Goal: Task Accomplishment & Management: Manage account settings

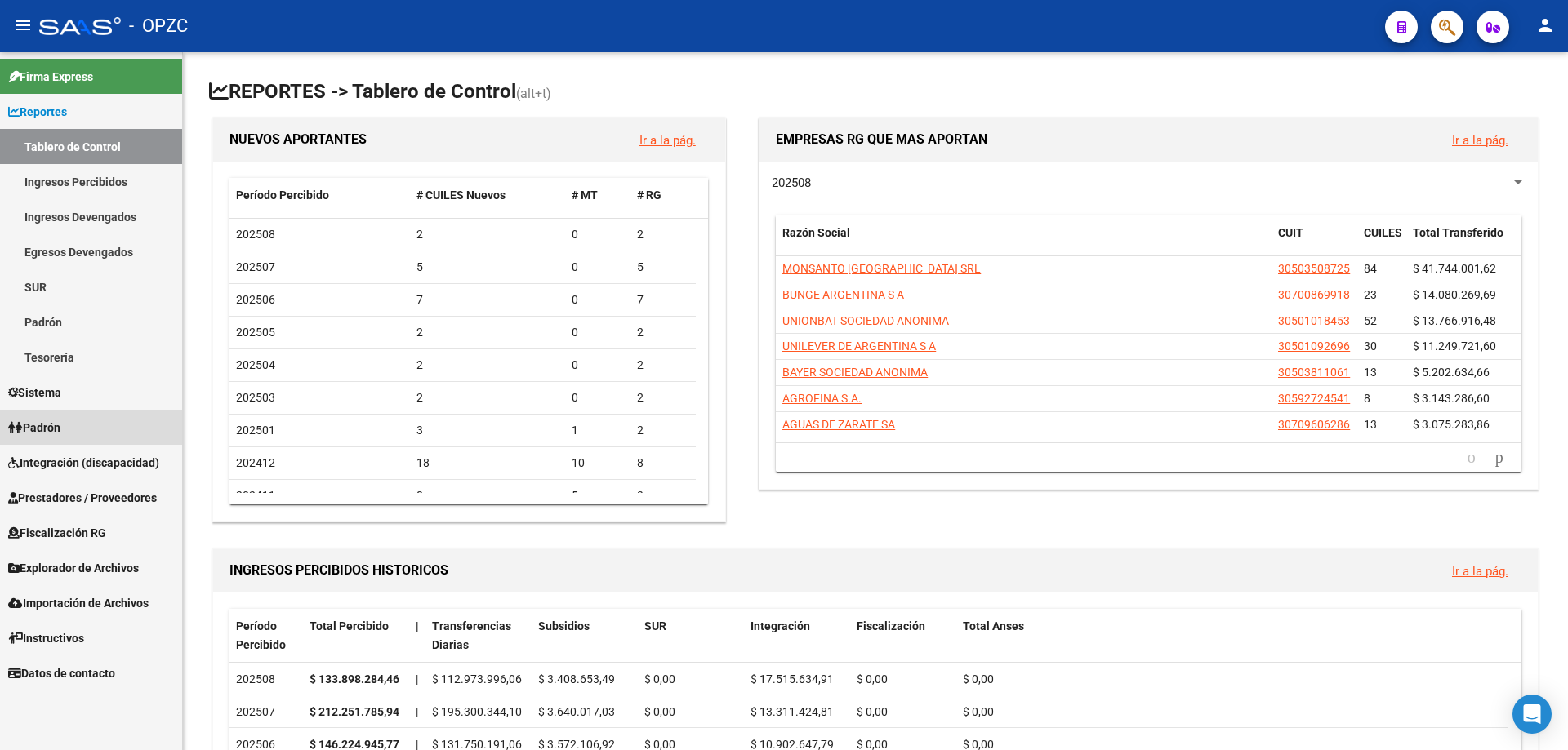
click at [70, 423] on link "Padrón" at bounding box center [91, 427] width 182 height 35
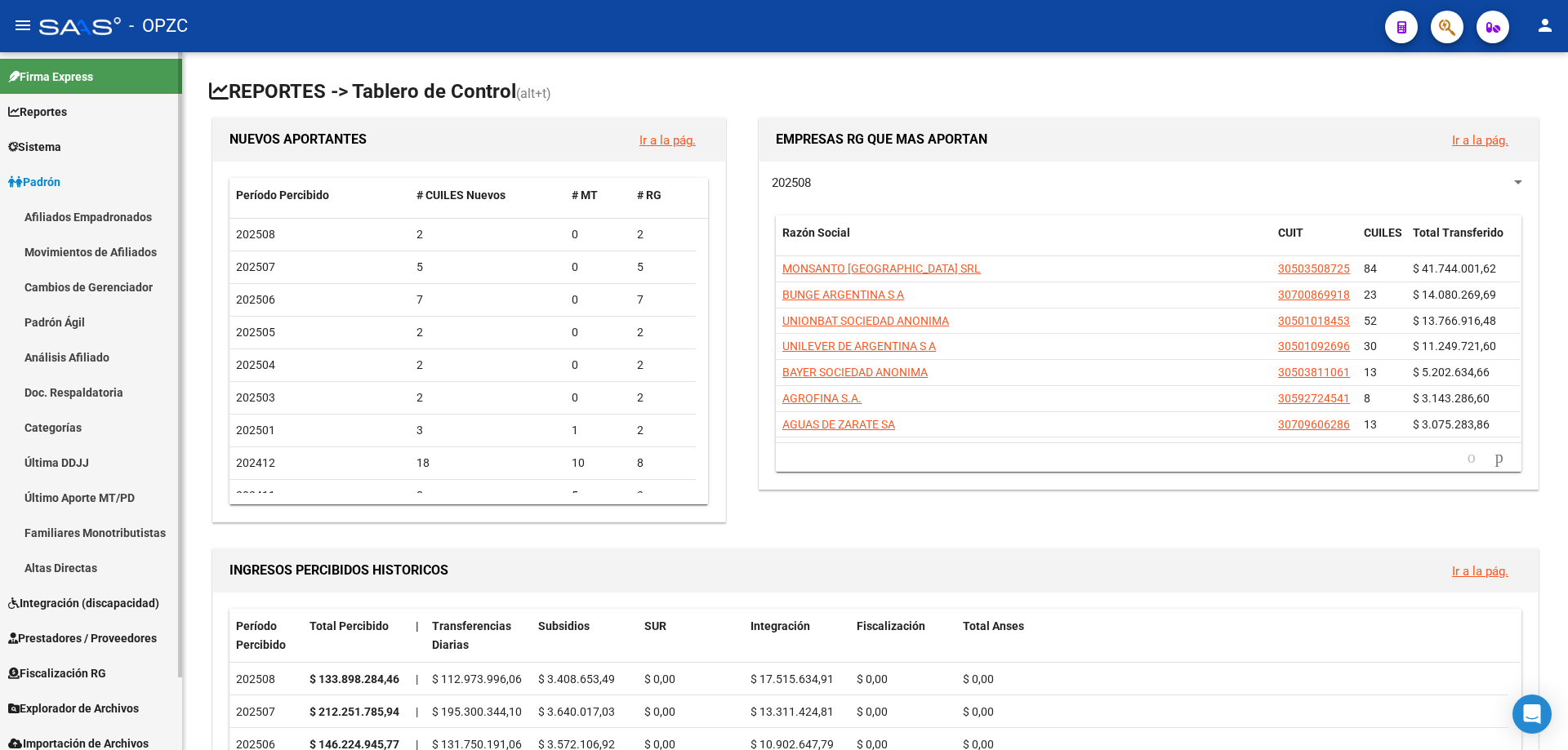
click at [97, 216] on link "Afiliados Empadronados" at bounding box center [91, 216] width 182 height 35
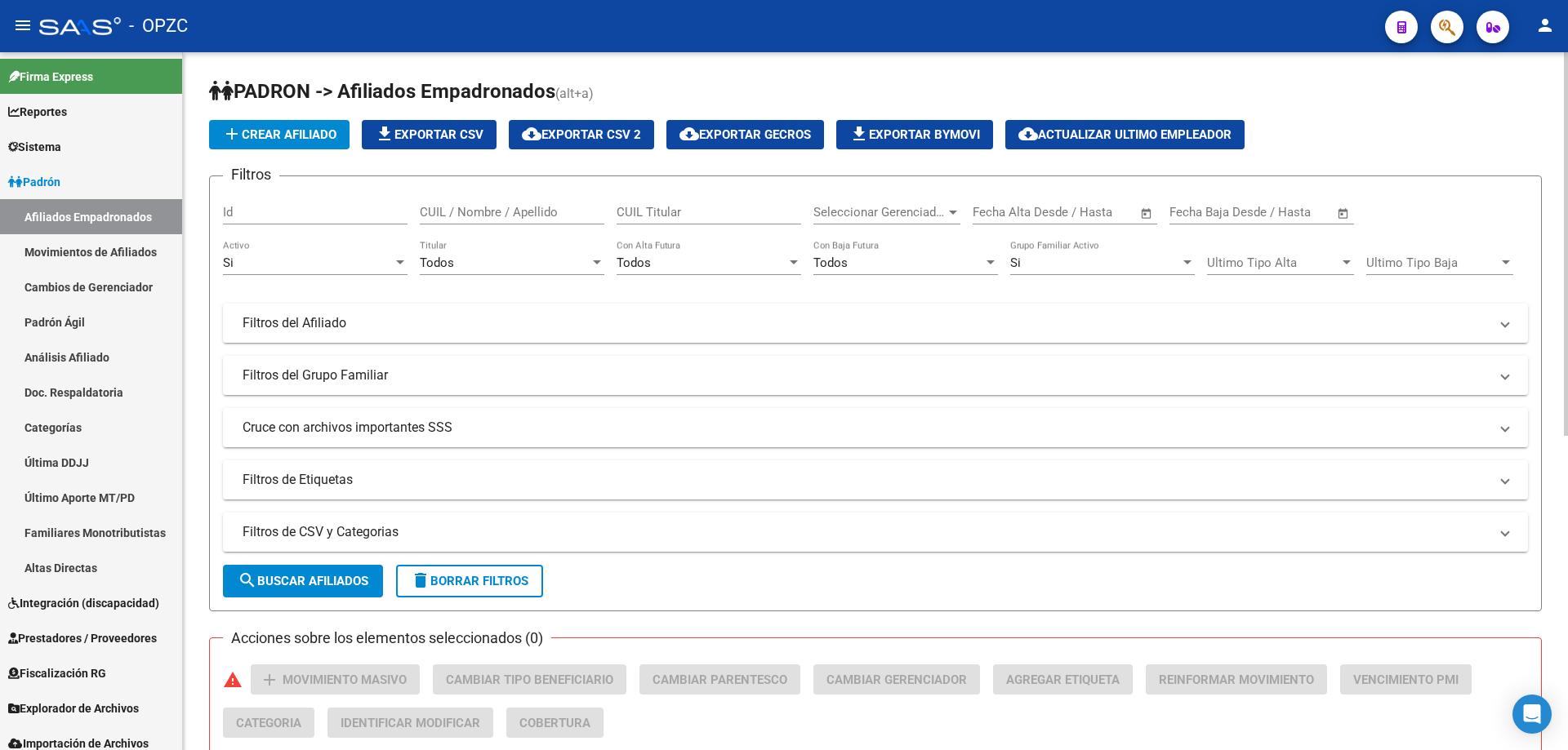
click at [553, 204] on div "CUIL / Nombre / Apellido" at bounding box center [512, 207] width 185 height 35
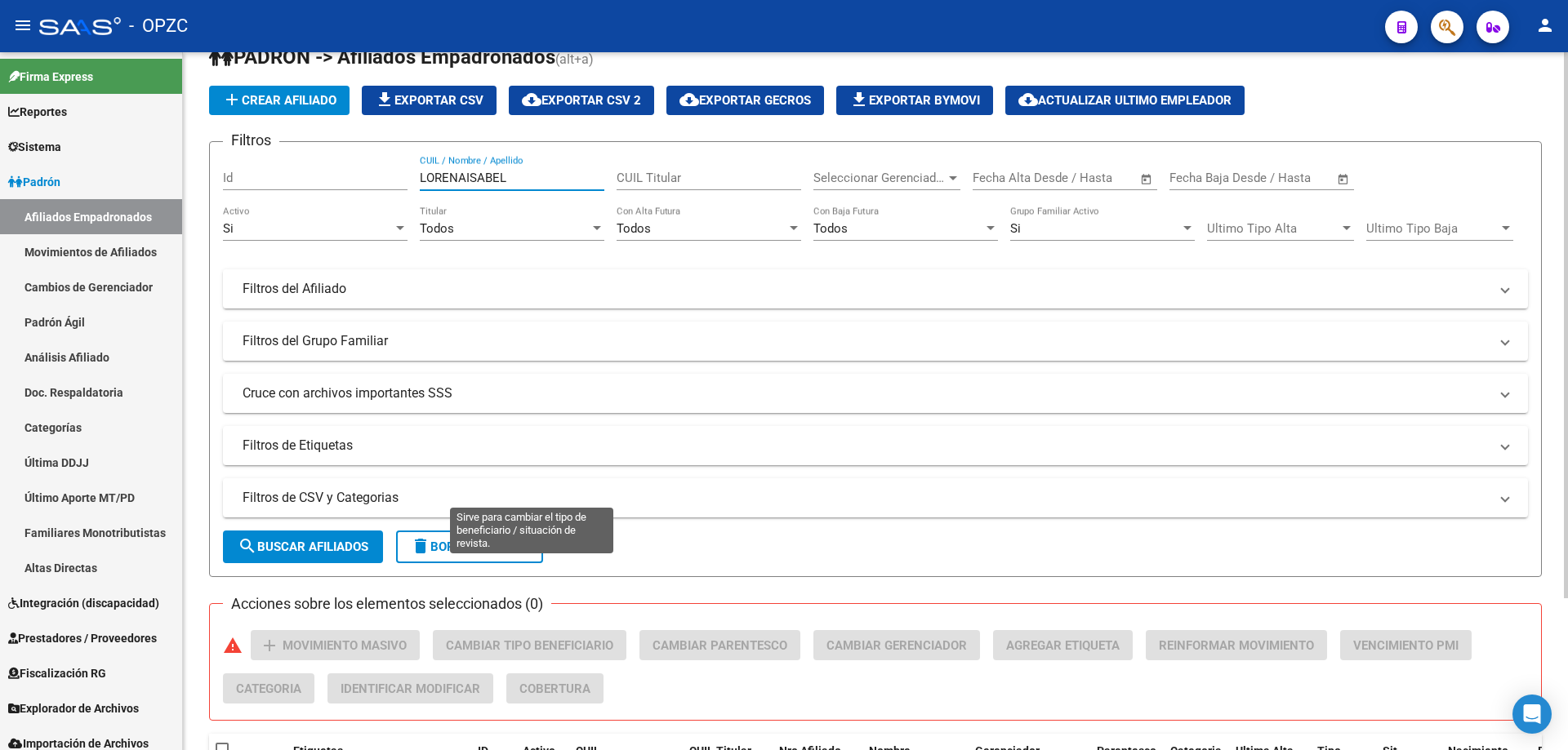
scroll to position [30, 0]
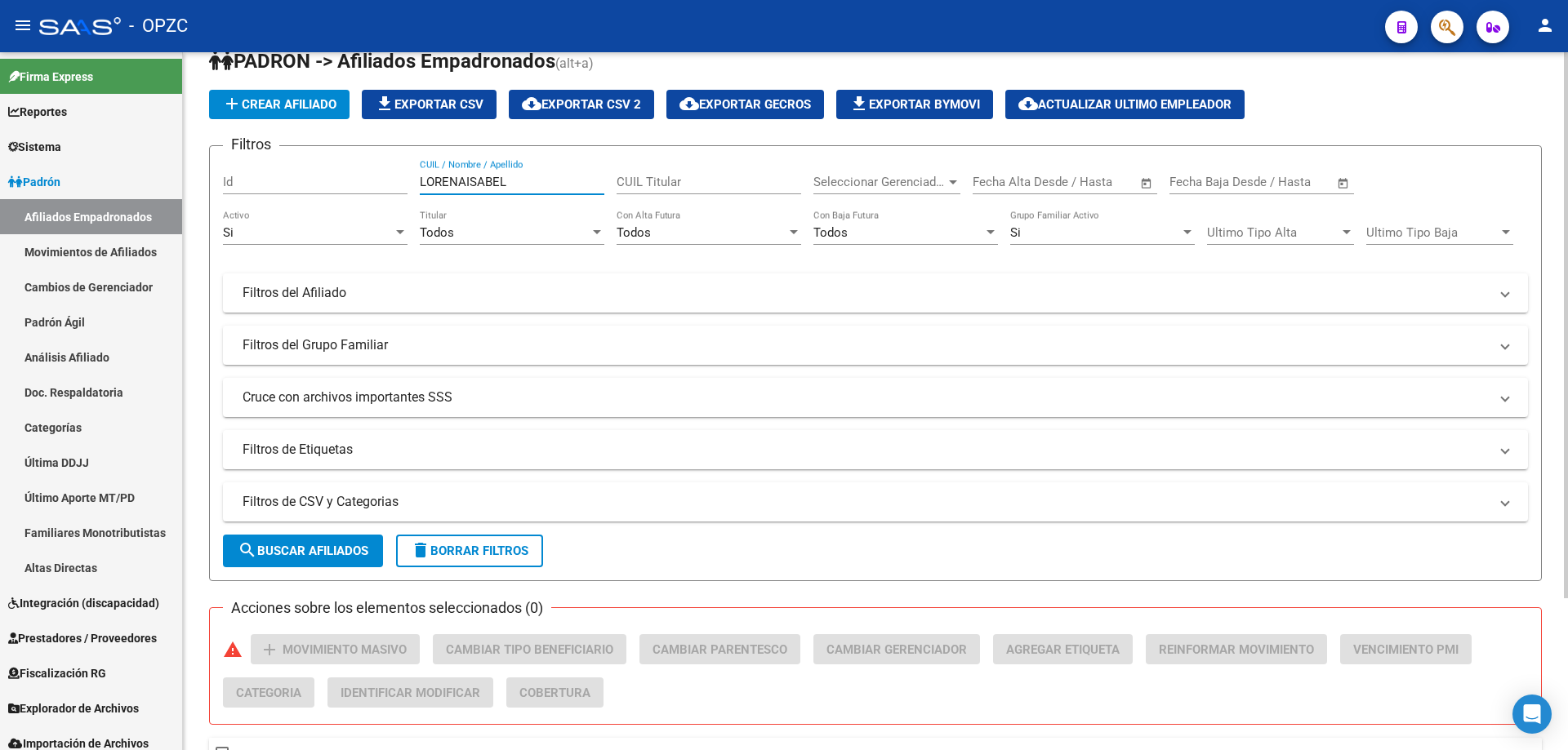
click at [465, 178] on input "LORENAISABEL" at bounding box center [512, 182] width 185 height 14
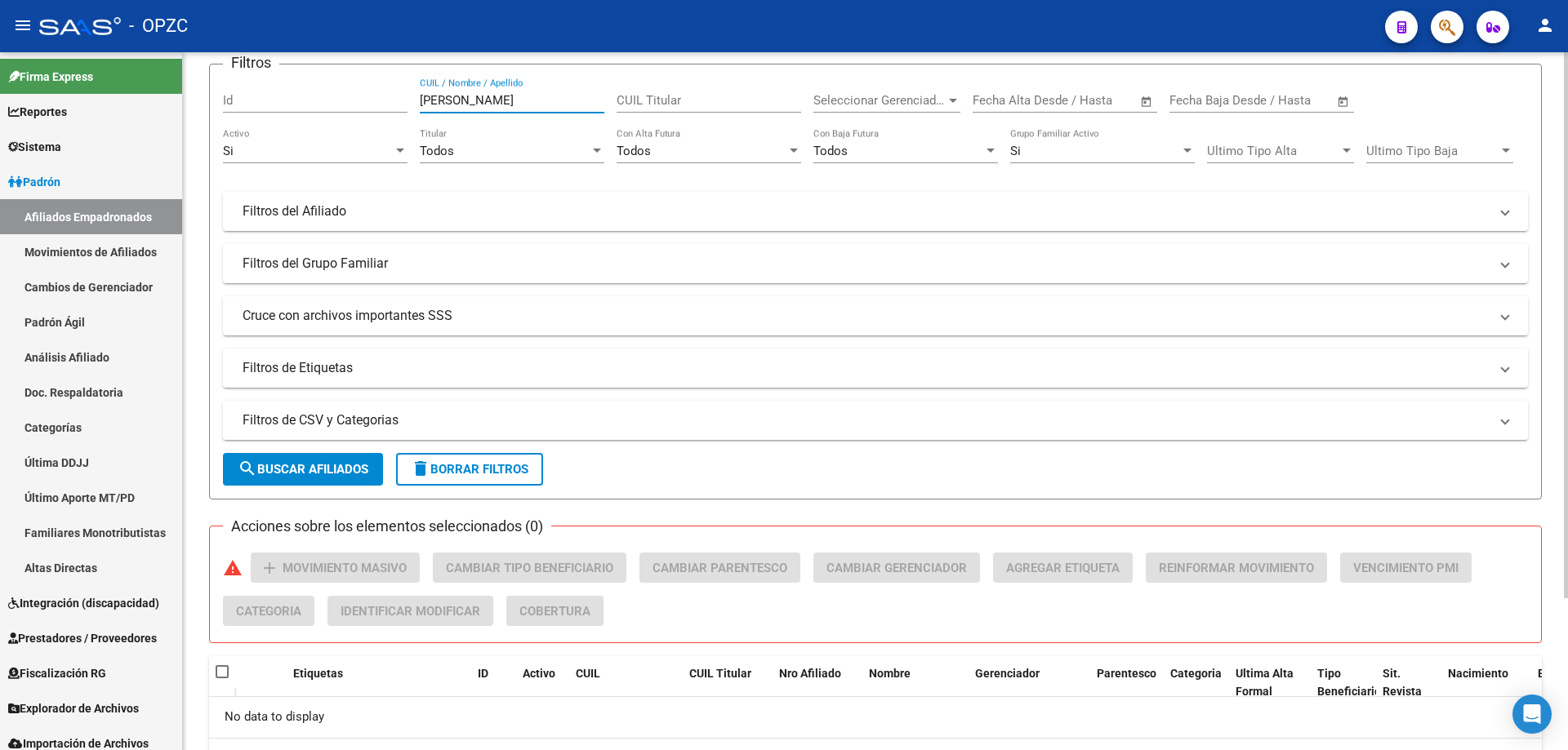
scroll to position [194, 0]
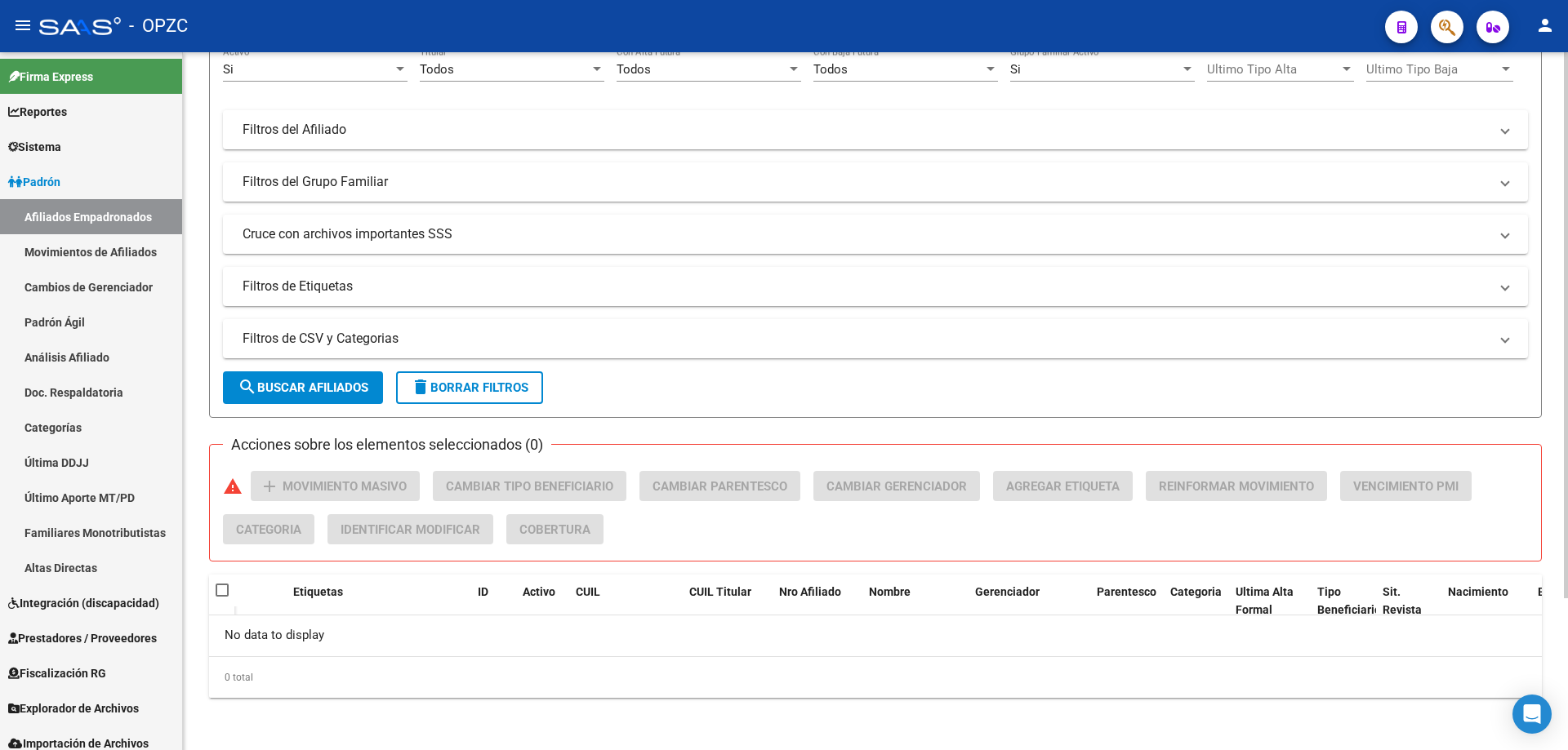
type input "[PERSON_NAME]"
click at [368, 385] on span "search Buscar Afiliados" at bounding box center [303, 388] width 130 height 14
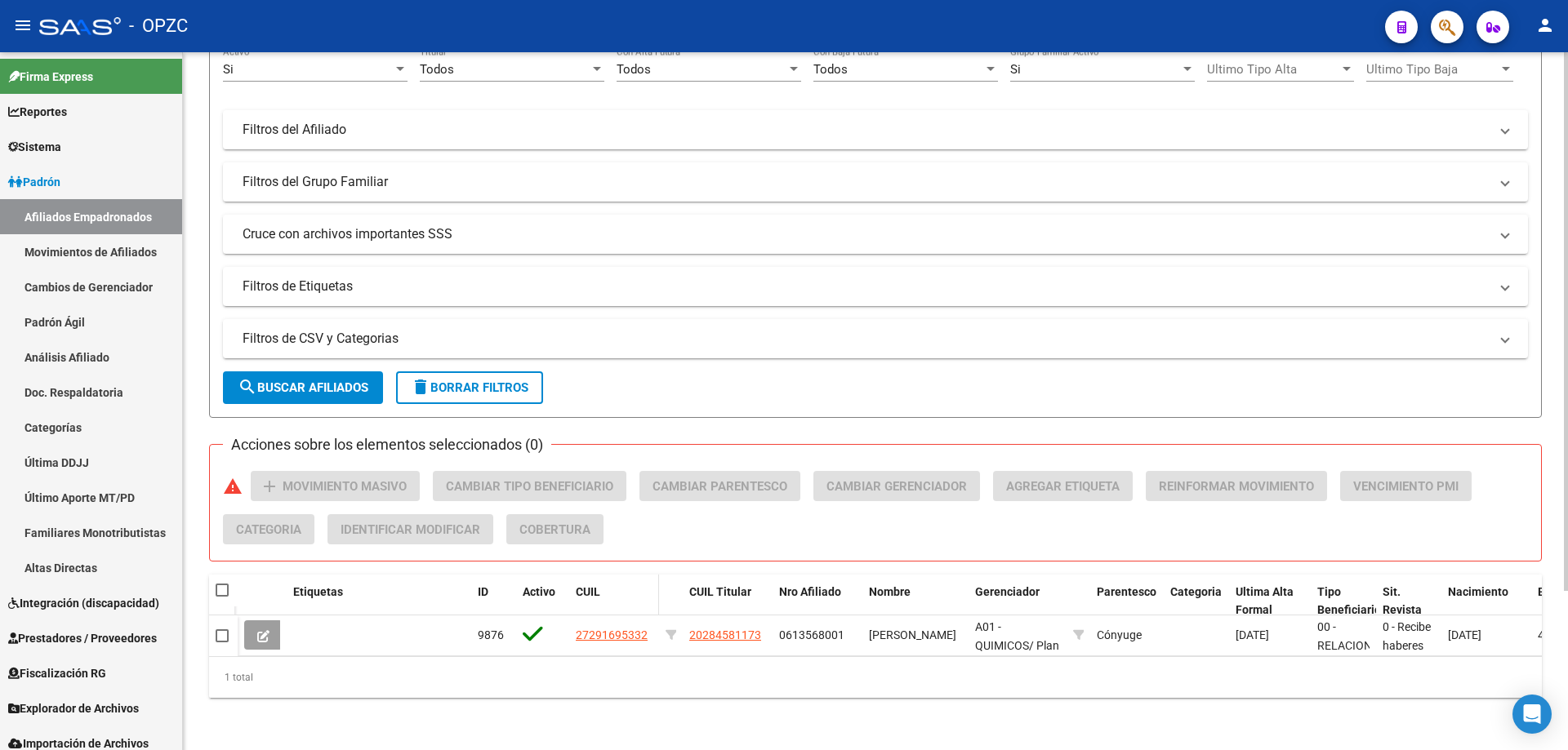
scroll to position [206, 0]
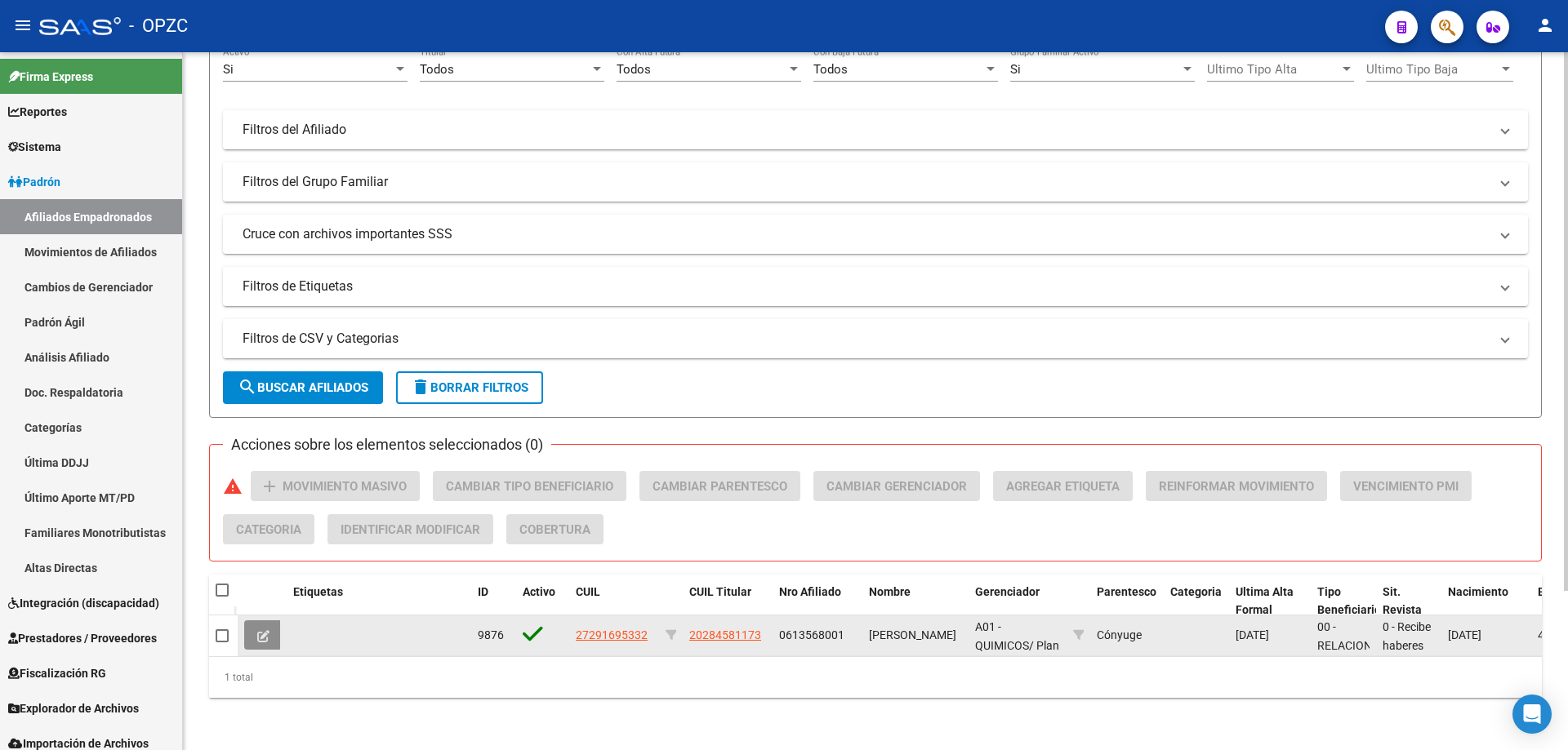
click at [255, 626] on button at bounding box center [263, 635] width 38 height 29
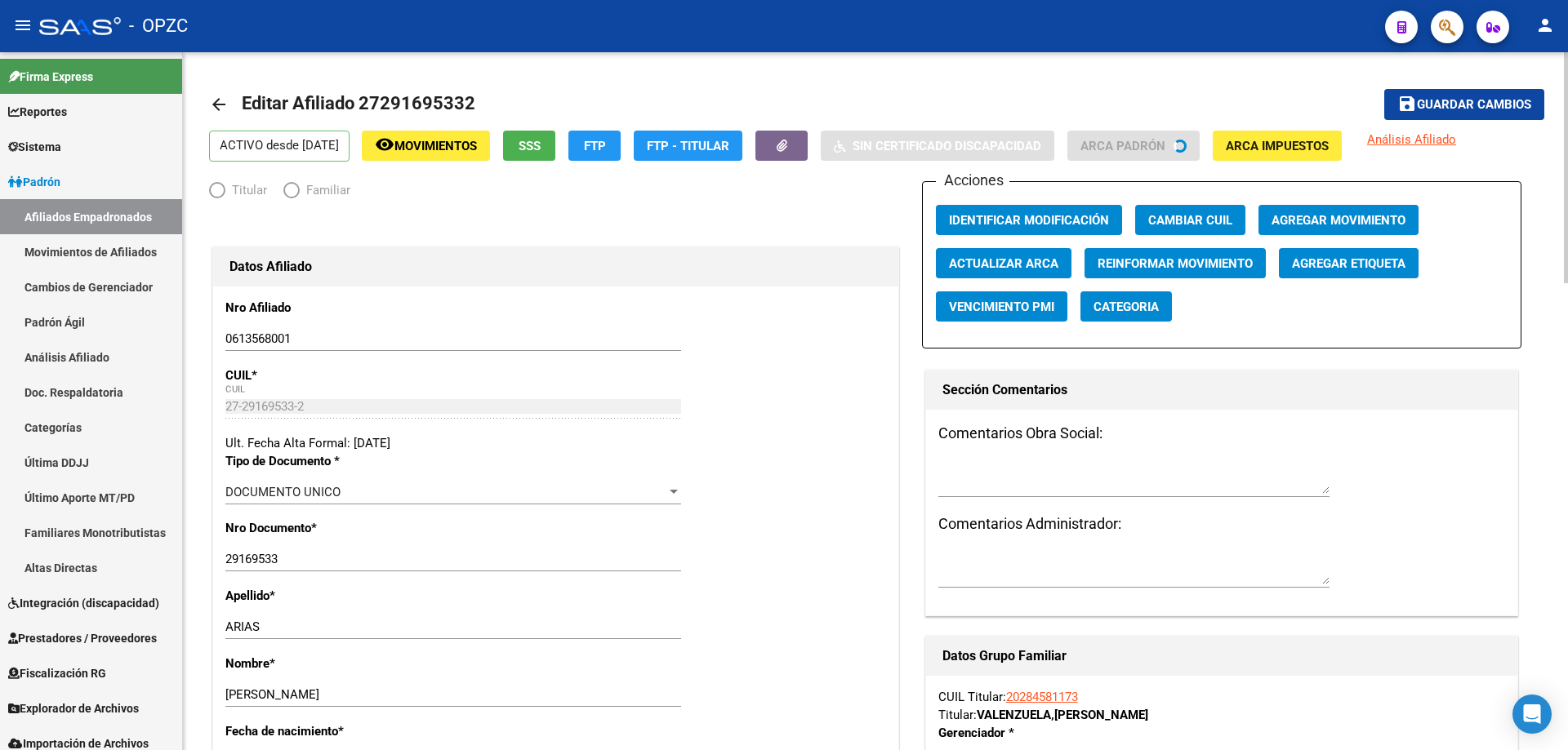
radio input "true"
type input "30-50101845-3"
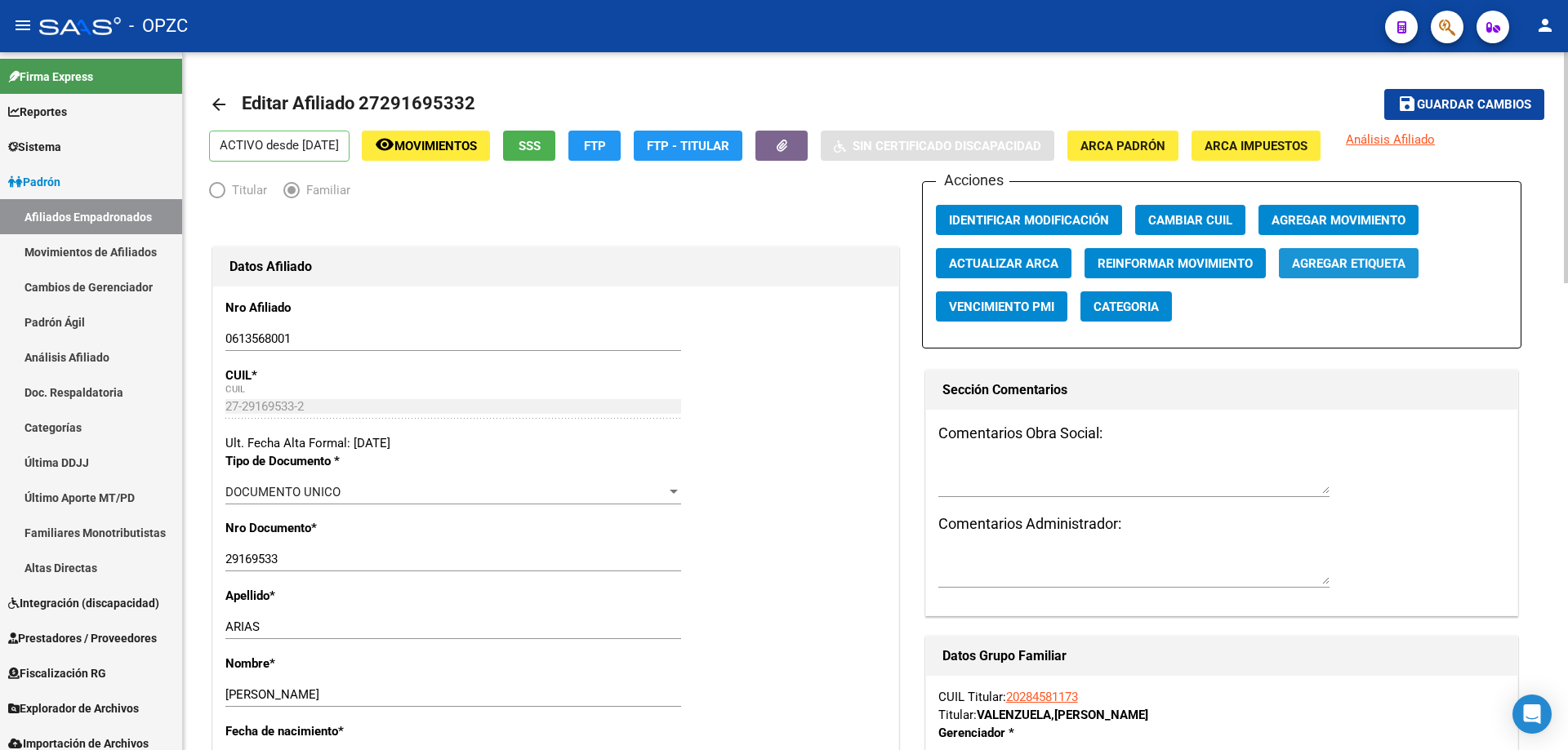
click at [1345, 265] on span "Agregar Etiqueta" at bounding box center [1348, 264] width 113 height 14
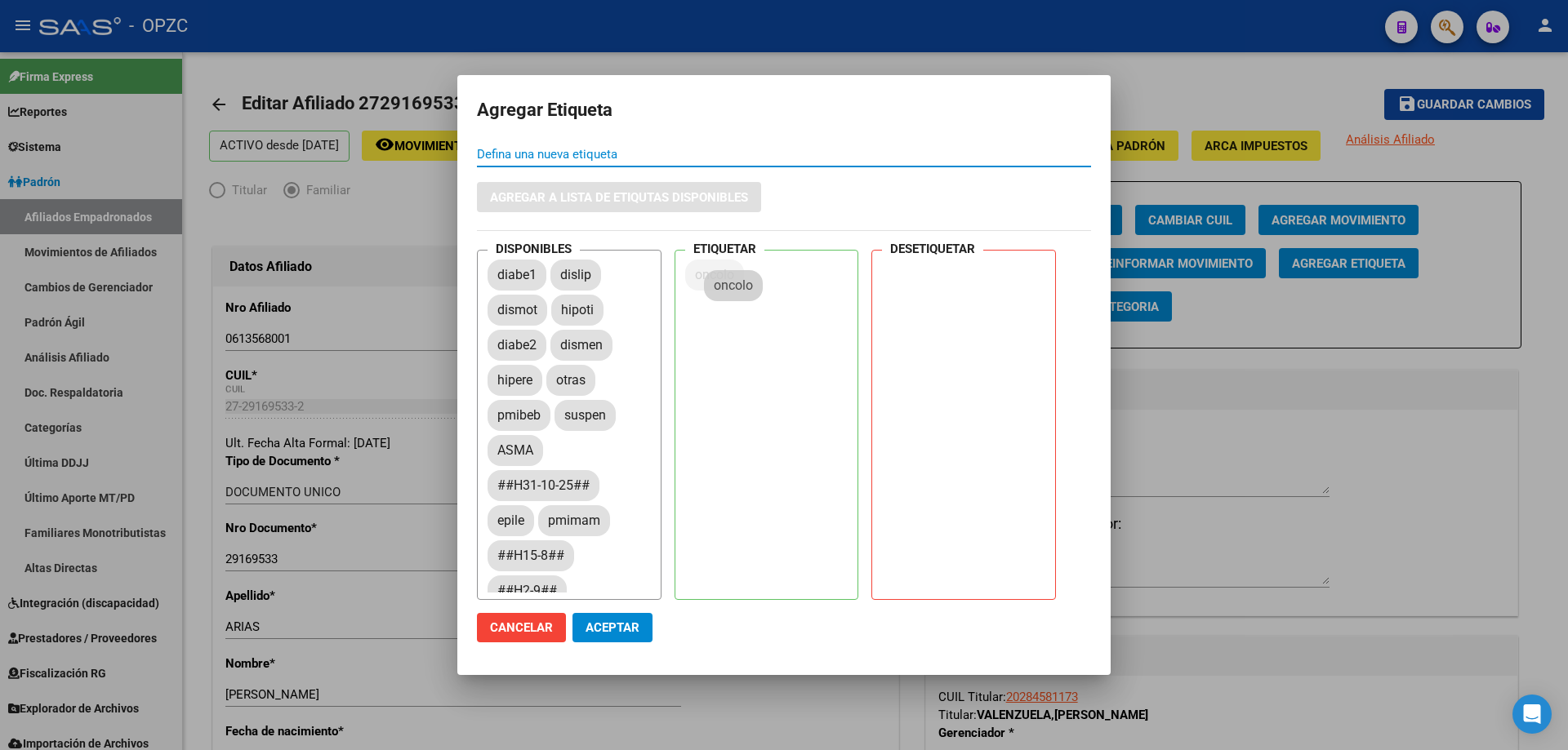
drag, startPoint x: 574, startPoint y: 382, endPoint x: 732, endPoint y: 287, distance: 184.4
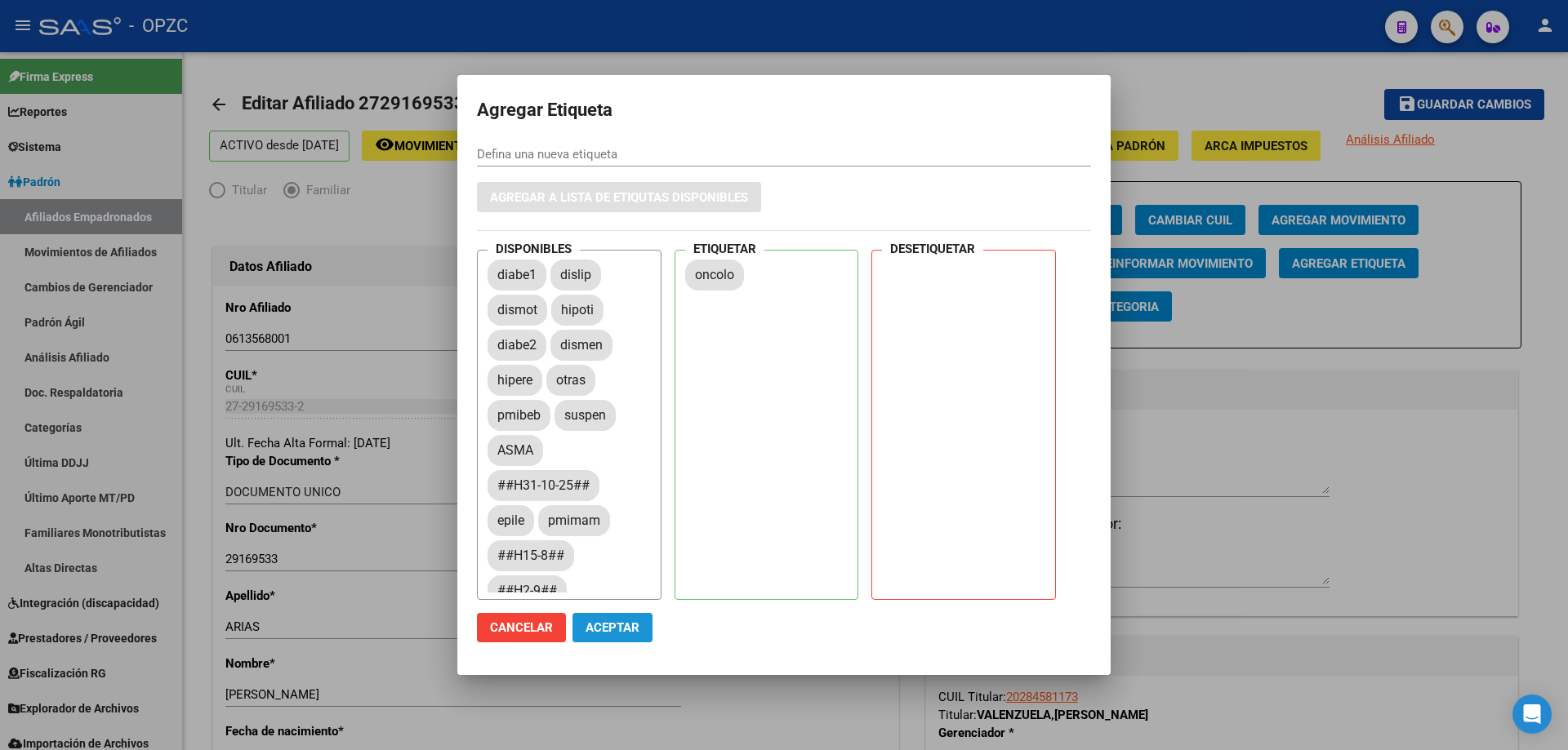
click at [630, 623] on span "Aceptar" at bounding box center [611, 628] width 53 height 14
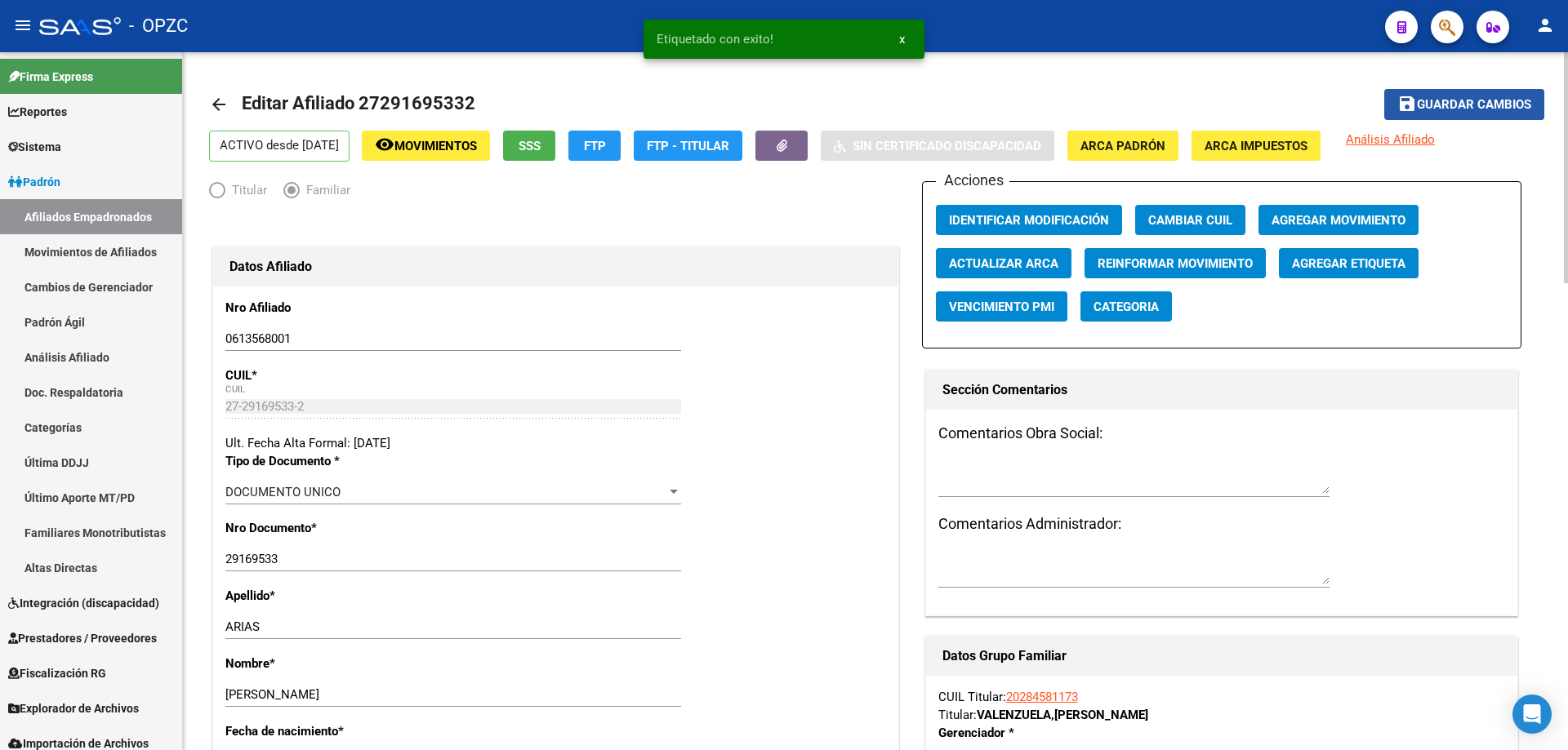
click at [1453, 99] on span "Guardar cambios" at bounding box center [1474, 105] width 114 height 14
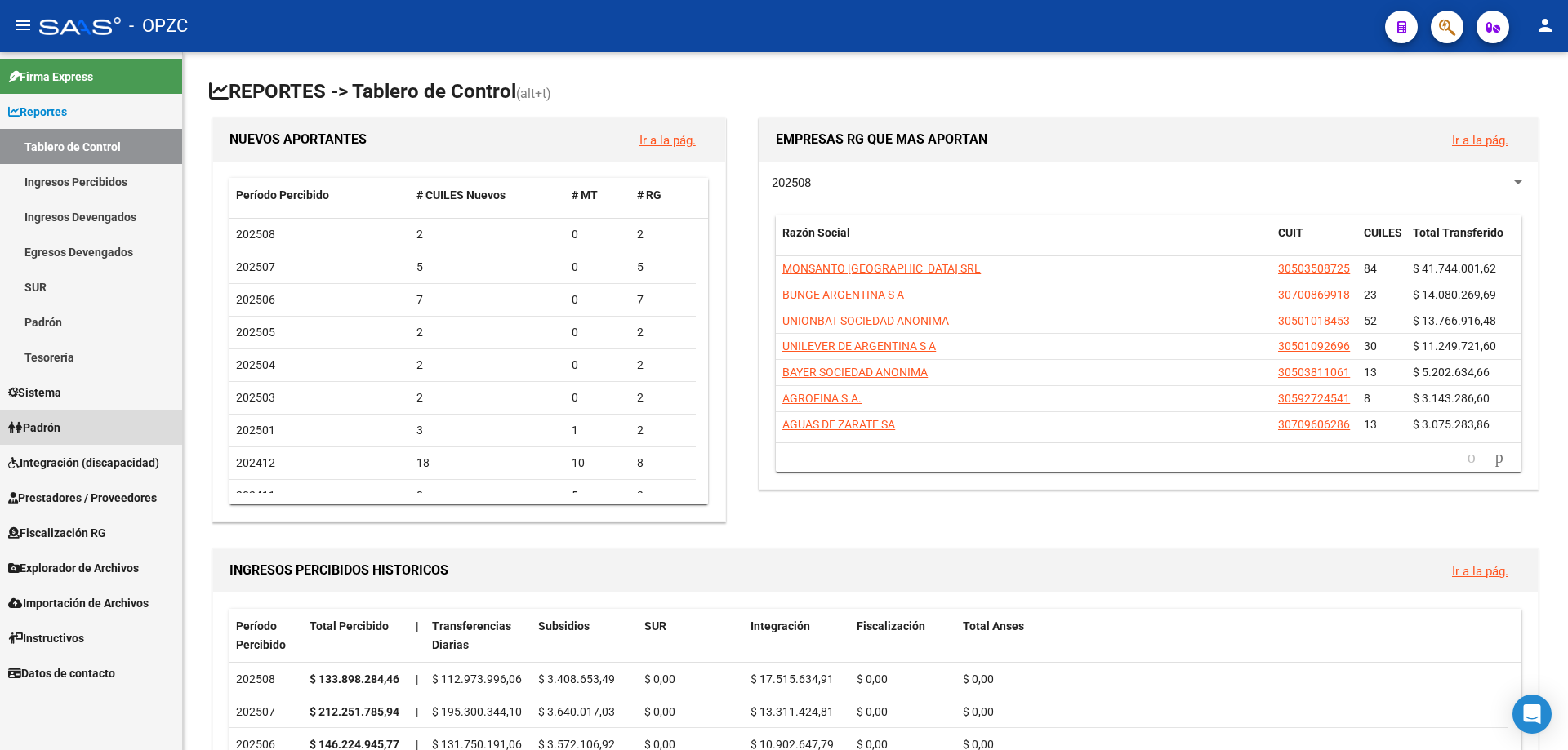
click at [83, 423] on link "Padrón" at bounding box center [91, 427] width 182 height 35
click at [85, 426] on link "Padrón" at bounding box center [91, 427] width 182 height 35
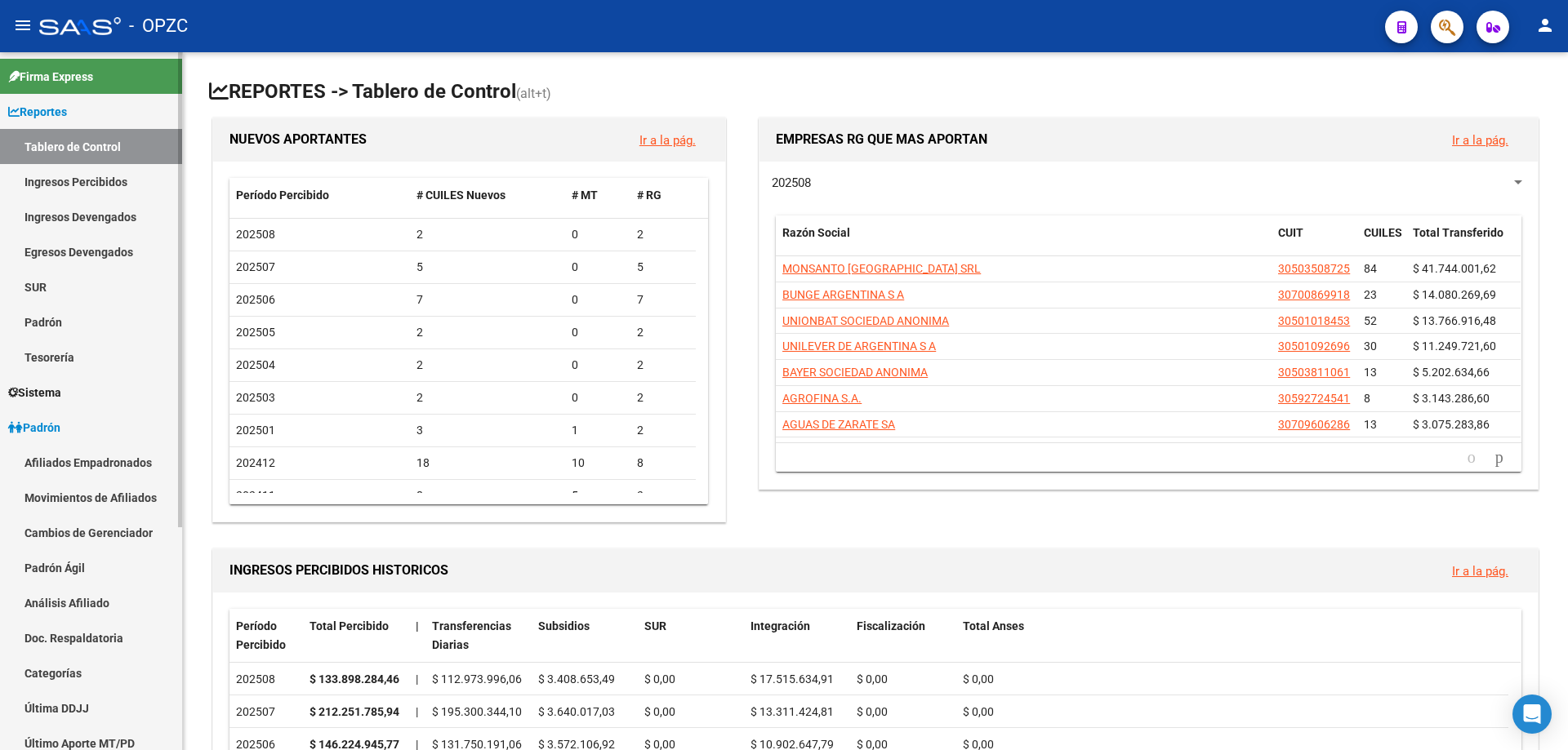
click at [52, 468] on link "Afiliados Empadronados" at bounding box center [91, 462] width 182 height 35
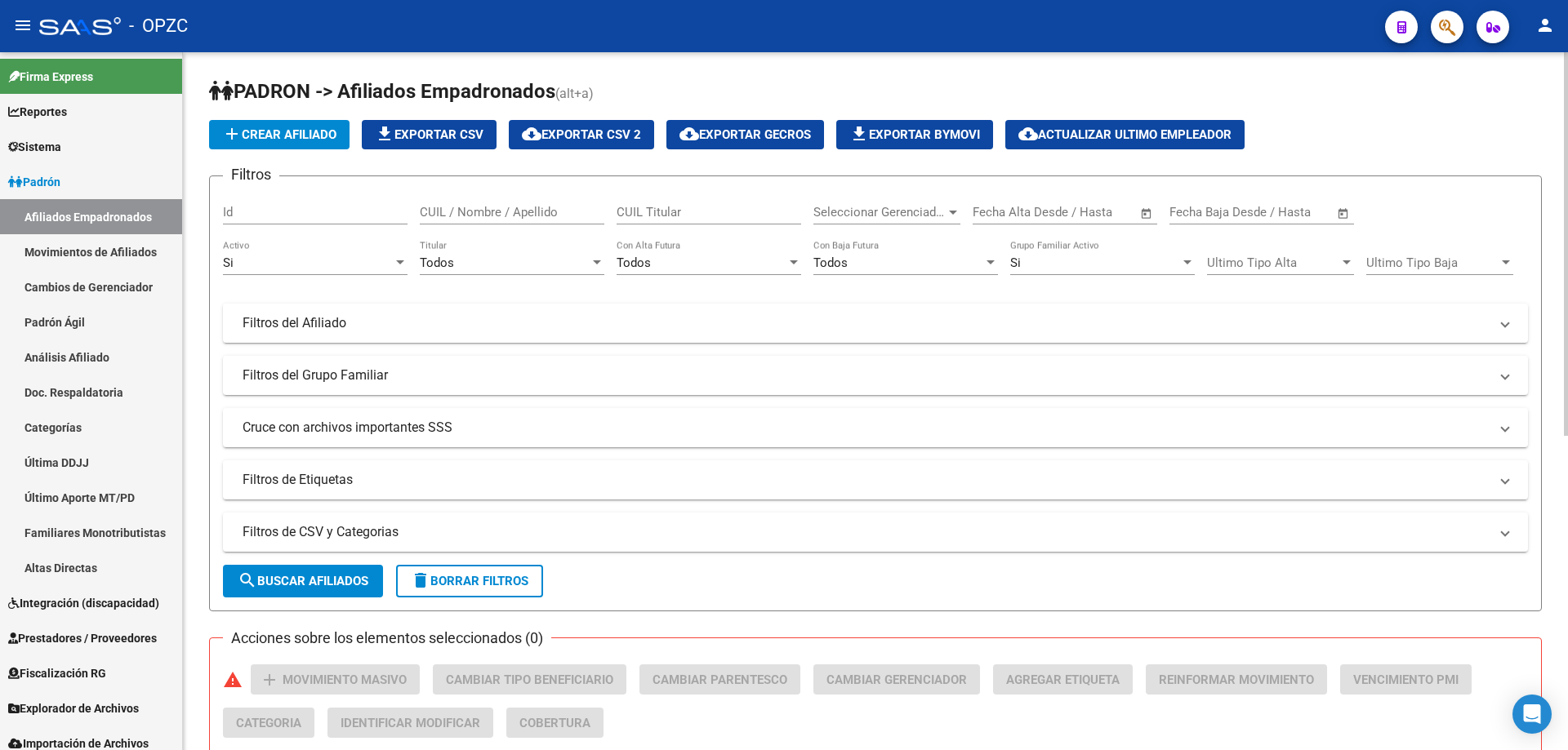
click at [451, 211] on input "CUIL / Nombre / Apellido" at bounding box center [512, 212] width 185 height 14
click at [466, 210] on input "LORENAISABEL" at bounding box center [512, 212] width 185 height 14
type input "[PERSON_NAME]"
click at [292, 571] on button "search Buscar Afiliados" at bounding box center [303, 582] width 160 height 33
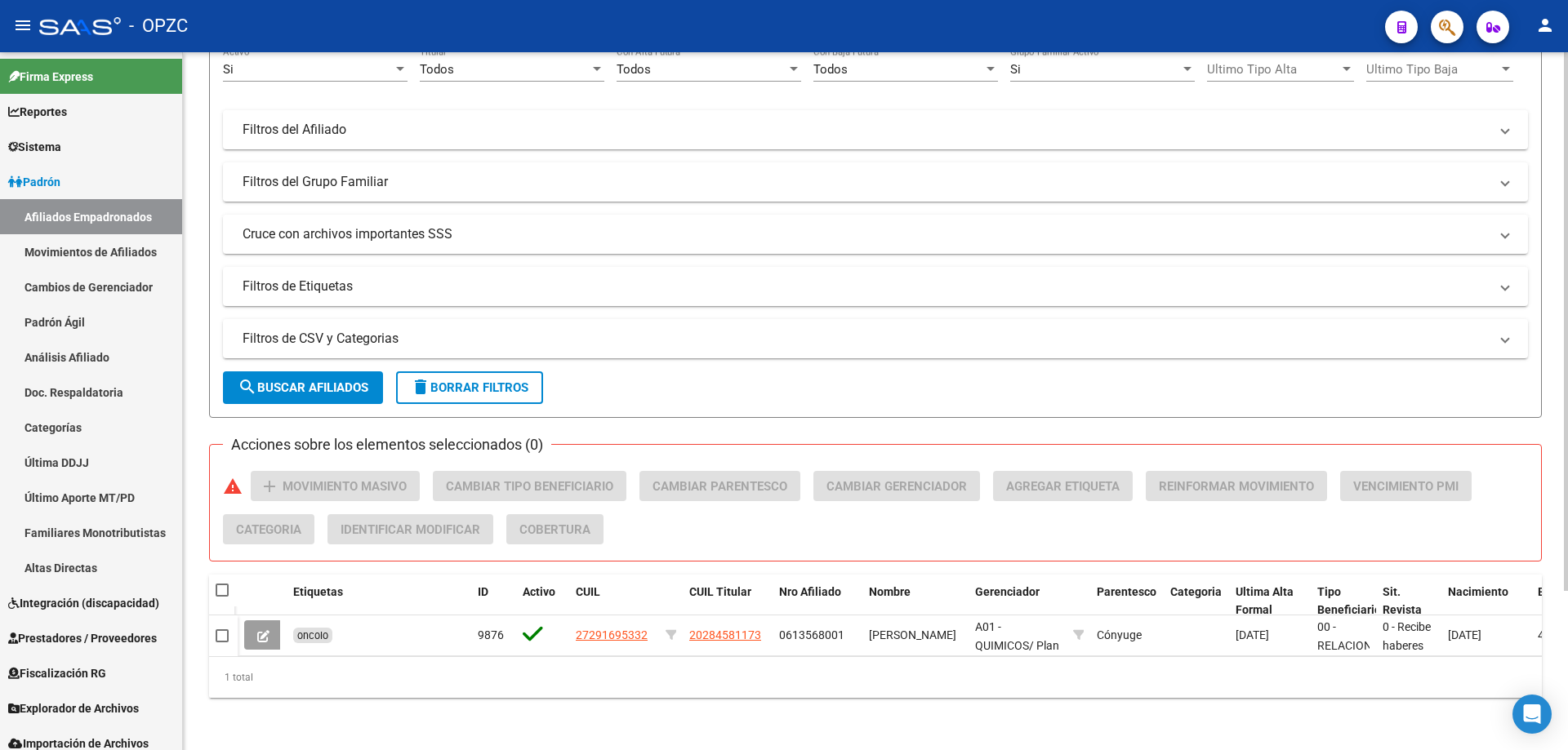
click at [667, 676] on div "1 total" at bounding box center [875, 678] width 1332 height 41
click at [1552, 21] on mat-icon "person" at bounding box center [1544, 25] width 20 height 20
click at [1504, 107] on button "exit_to_app Salir" at bounding box center [1511, 107] width 100 height 39
